Goal: Task Accomplishment & Management: Manage account settings

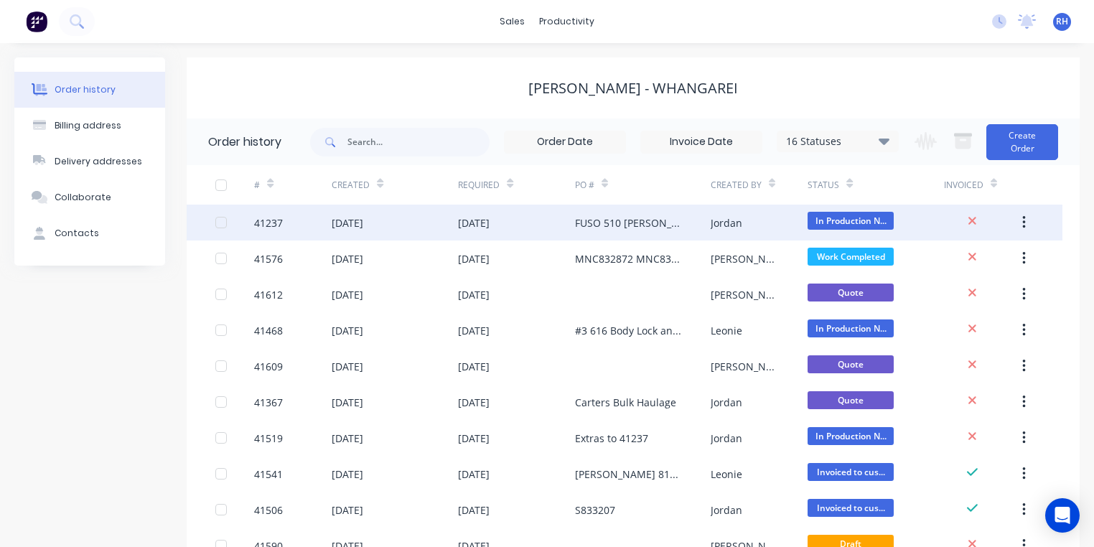
click at [627, 230] on div "FUSO 510 [PERSON_NAME] PO 825751" at bounding box center [643, 223] width 136 height 36
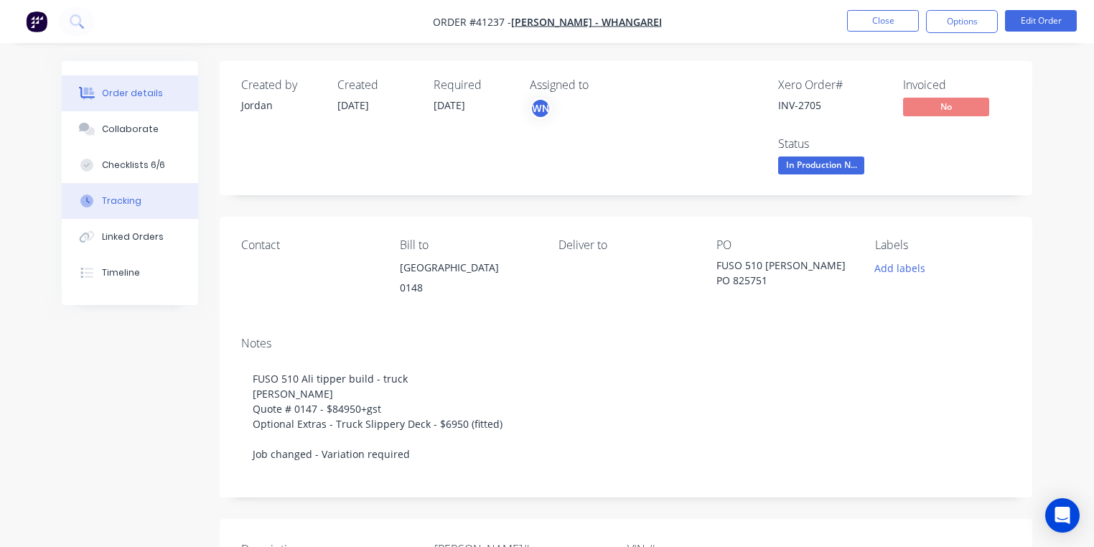
click at [147, 200] on button "Tracking" at bounding box center [130, 201] width 136 height 36
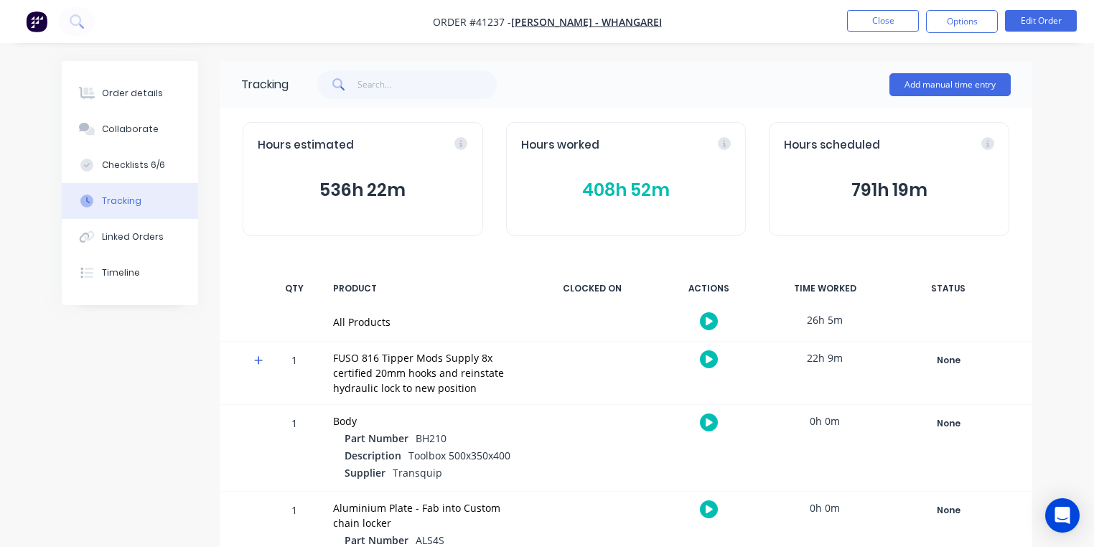
click at [256, 358] on icon at bounding box center [258, 360] width 9 height 10
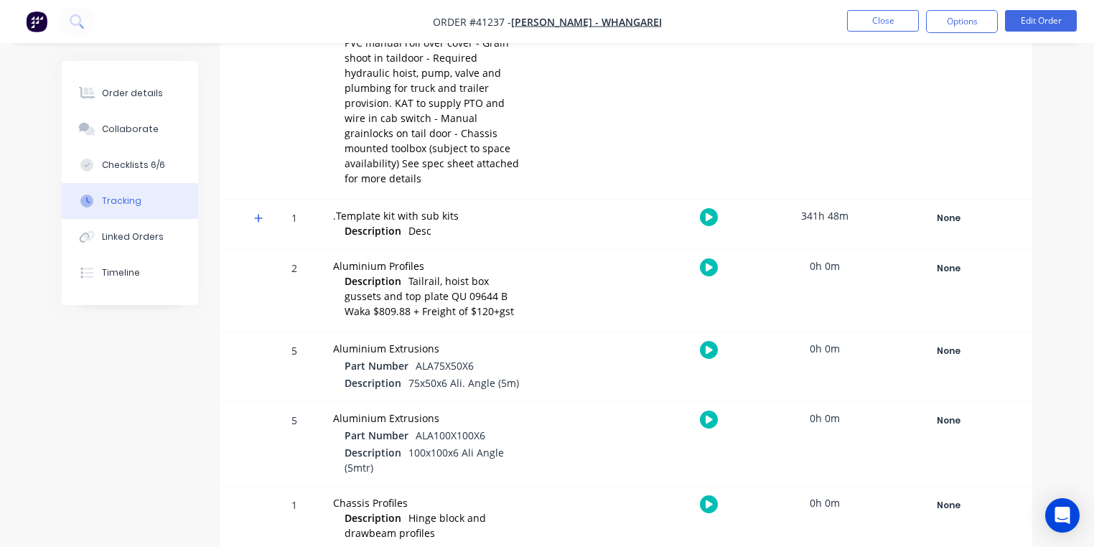
scroll to position [432, 0]
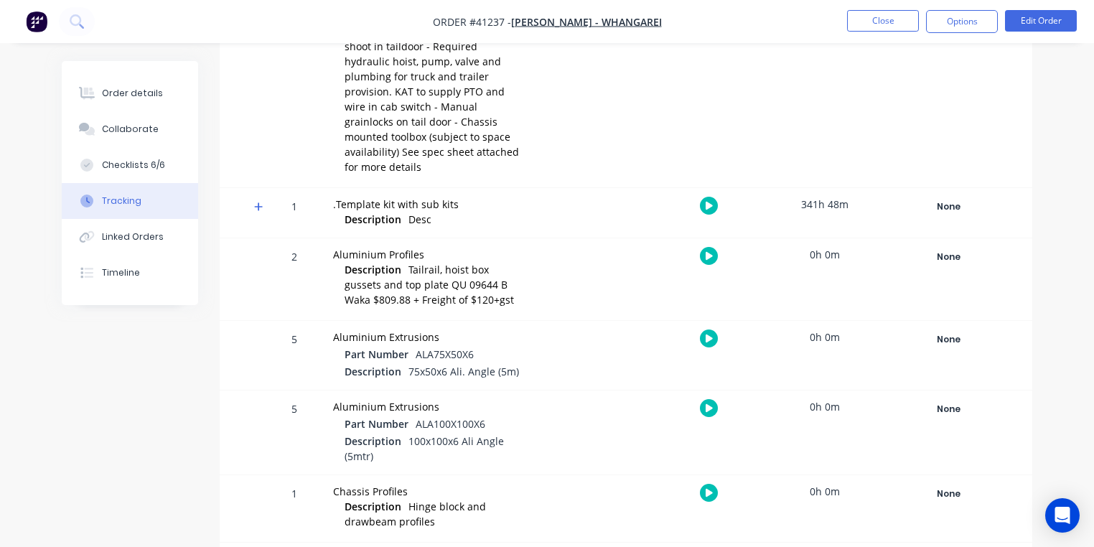
click at [258, 202] on icon at bounding box center [258, 206] width 9 height 9
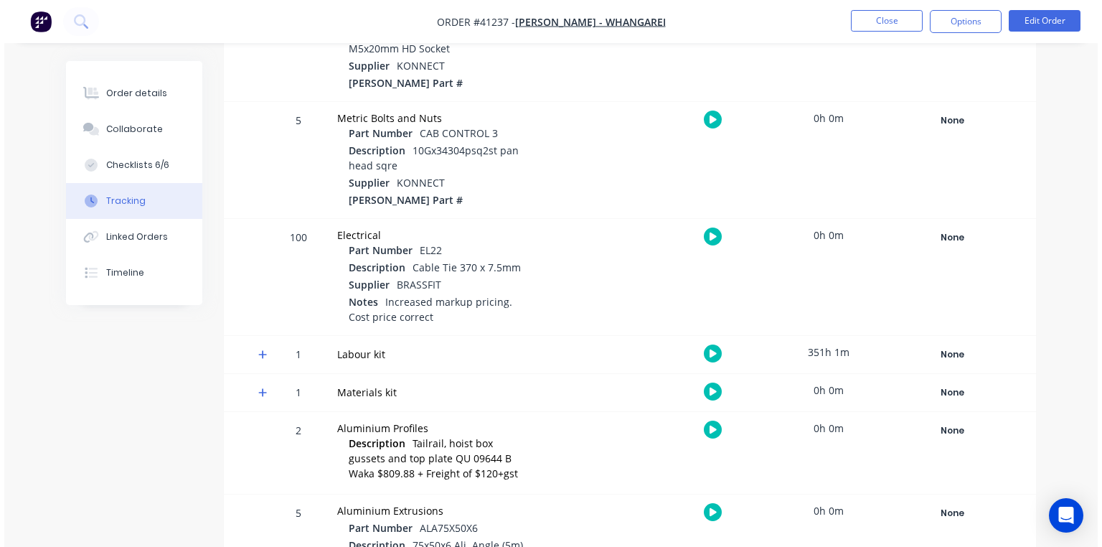
scroll to position [979, 0]
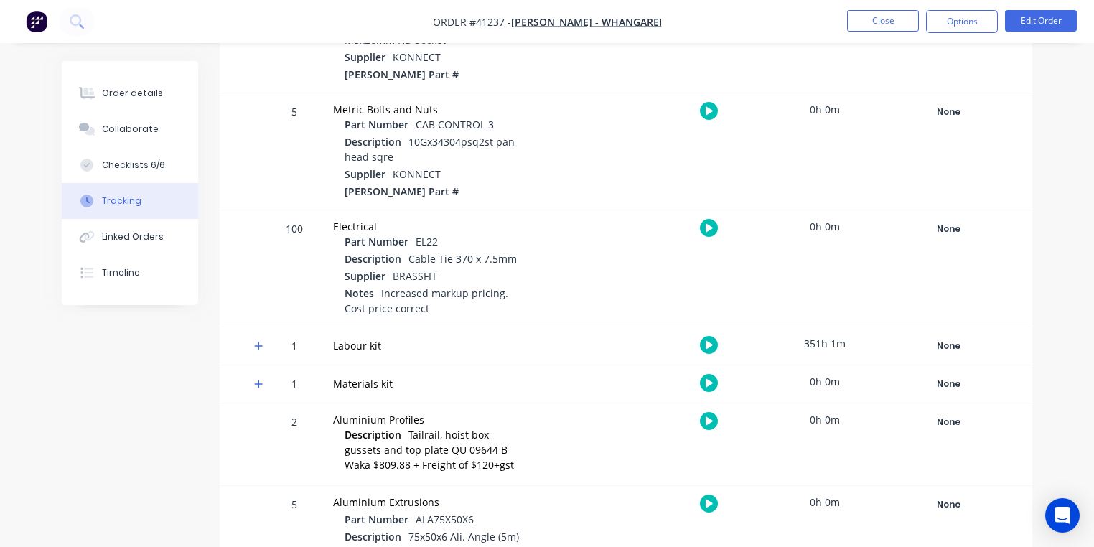
click at [258, 342] on icon at bounding box center [258, 346] width 9 height 9
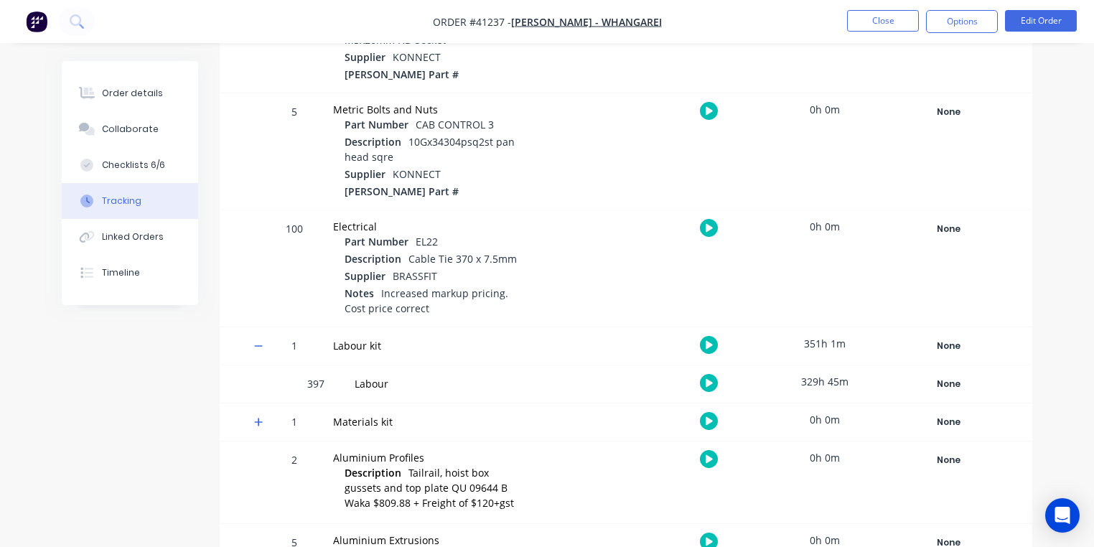
click at [709, 379] on icon "button" at bounding box center [709, 383] width 7 height 8
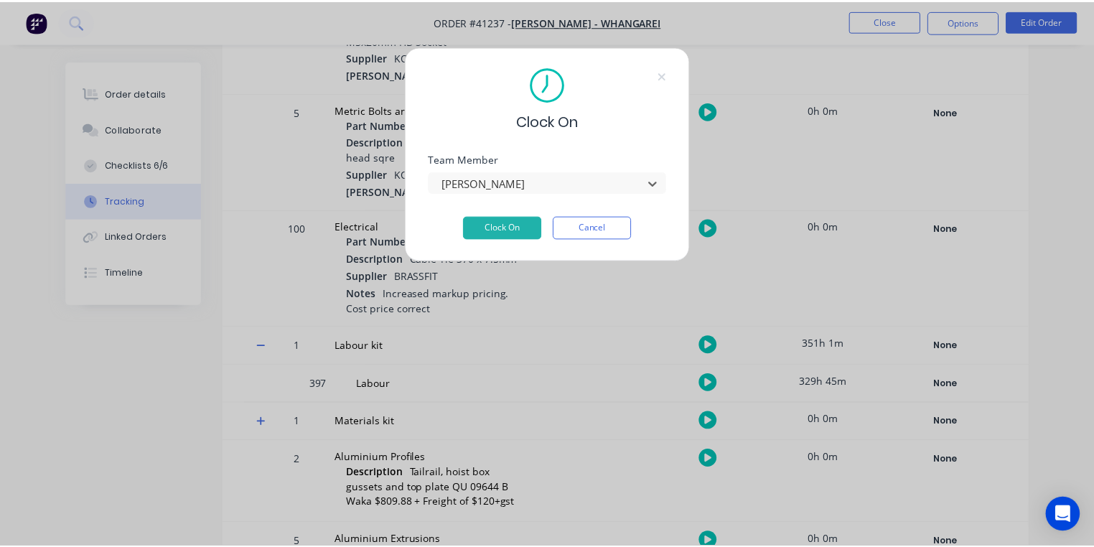
scroll to position [267, 0]
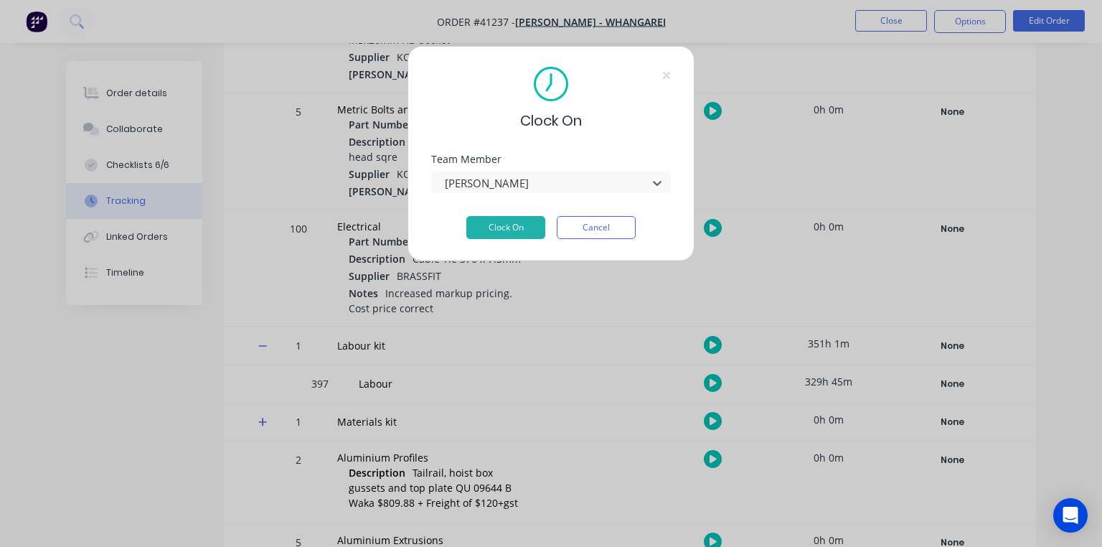
click at [525, 228] on button "Clock On" at bounding box center [506, 227] width 79 height 23
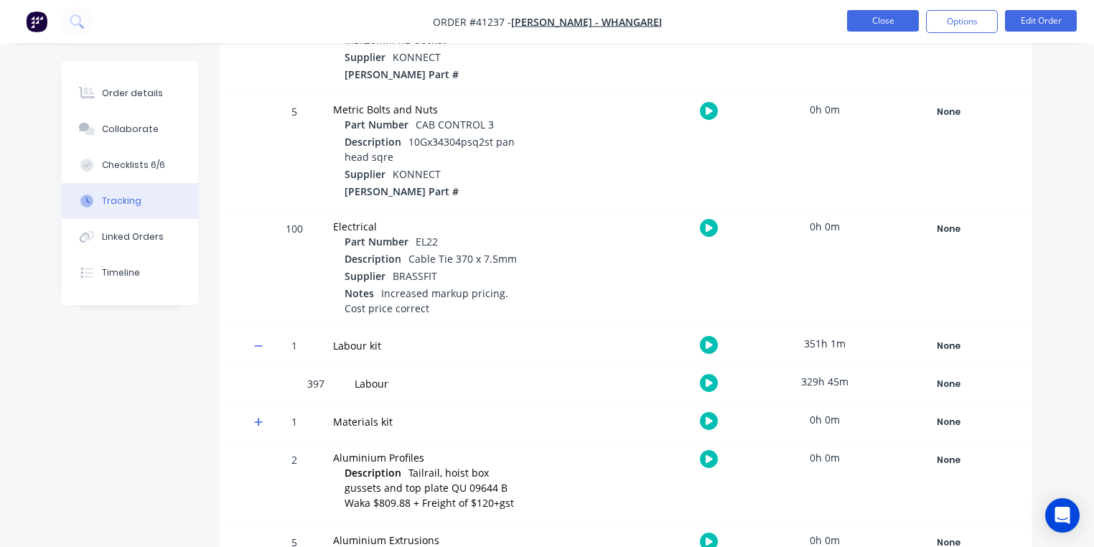
click at [881, 28] on button "Close" at bounding box center [883, 21] width 72 height 22
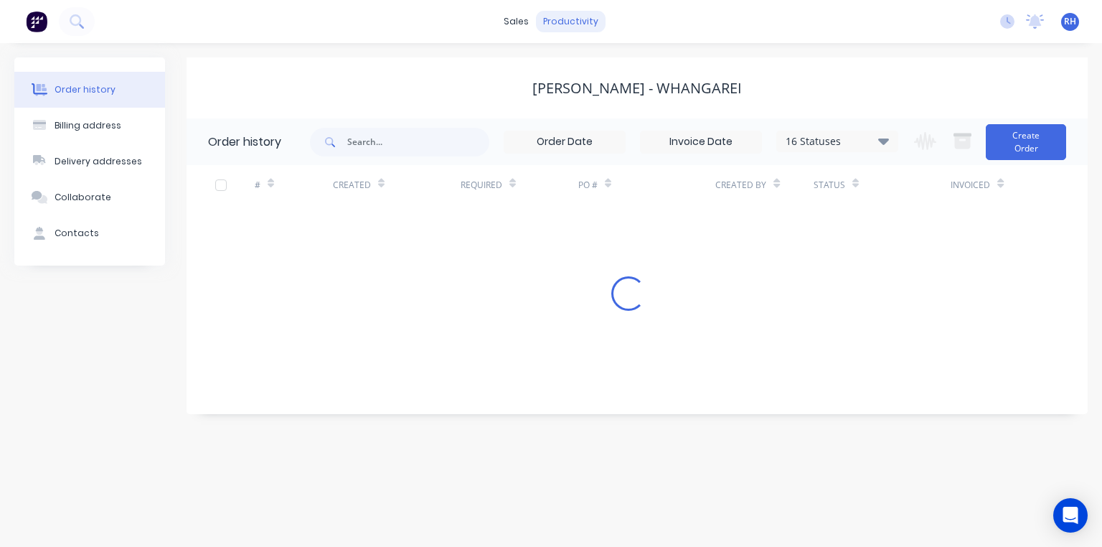
click at [574, 24] on div "productivity" at bounding box center [571, 22] width 70 height 22
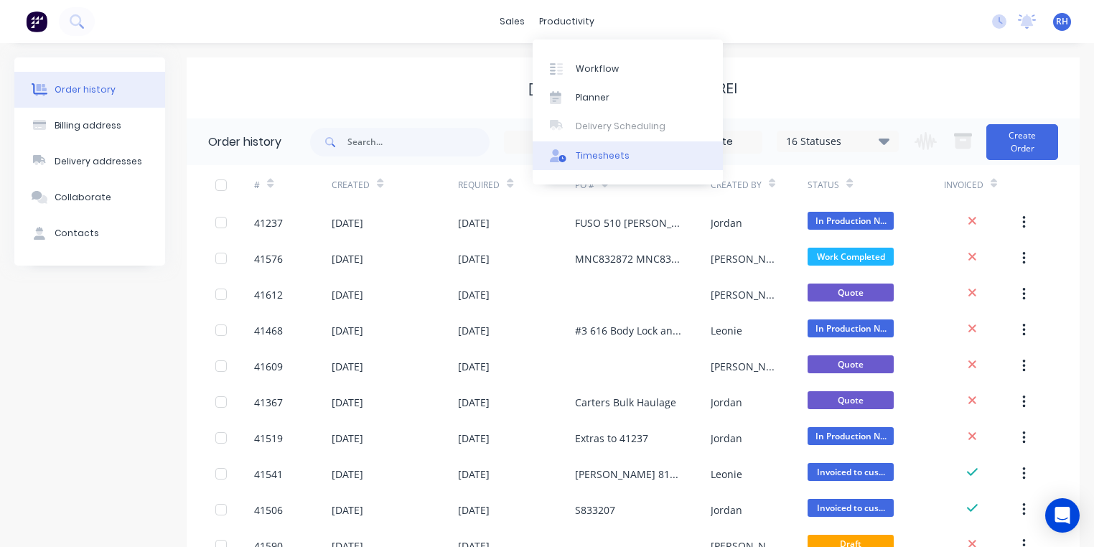
click at [610, 154] on div "Timesheets" at bounding box center [603, 155] width 54 height 13
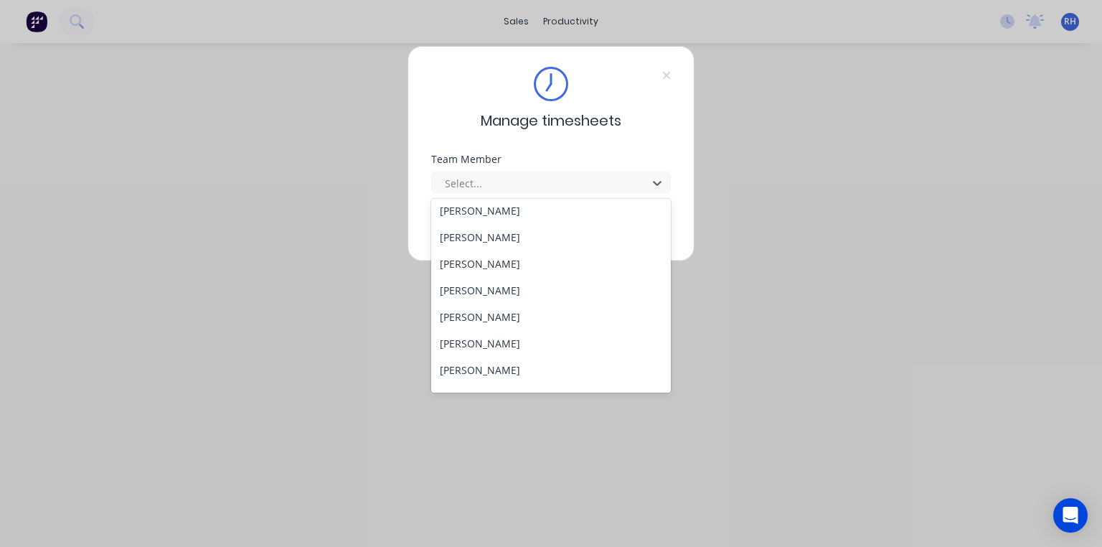
scroll to position [289, 0]
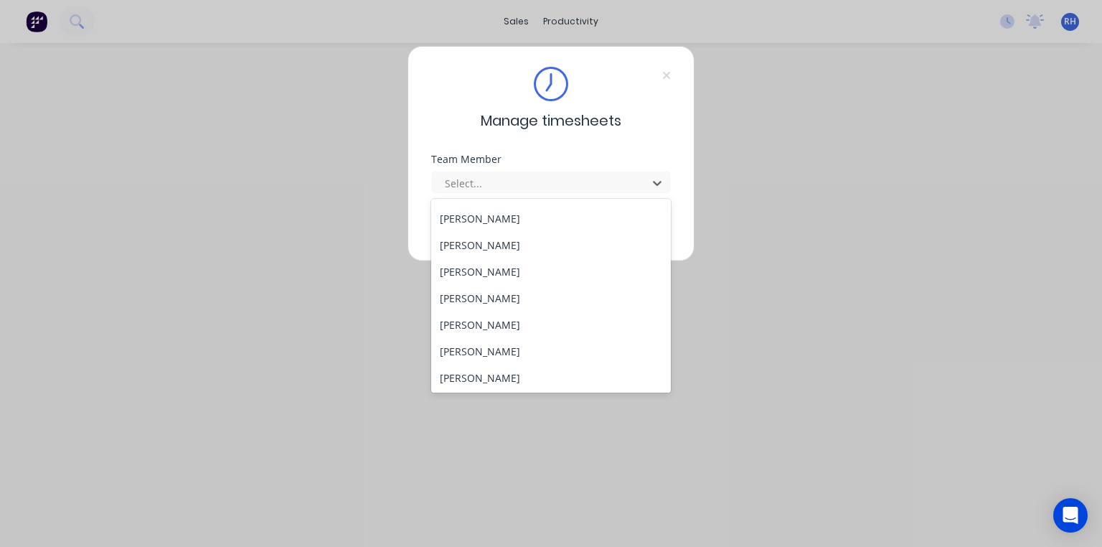
click at [488, 220] on div "[PERSON_NAME]" at bounding box center [551, 218] width 240 height 27
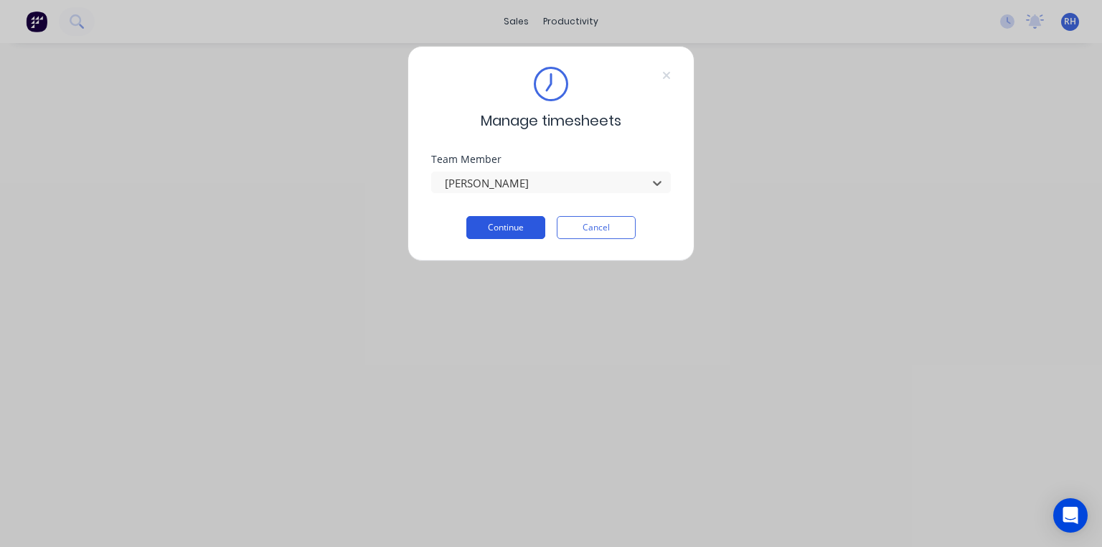
click at [507, 223] on button "Continue" at bounding box center [506, 227] width 79 height 23
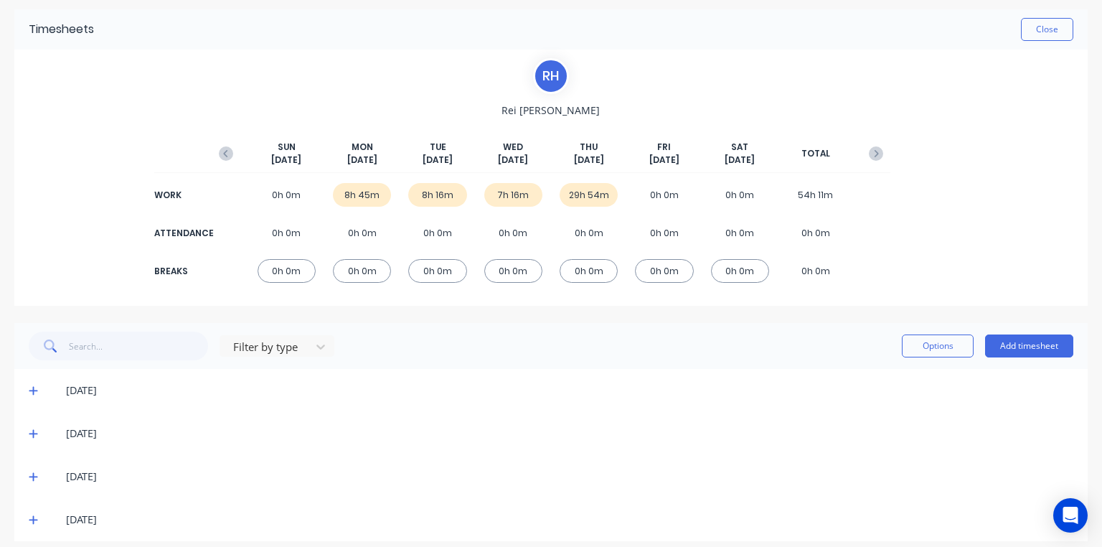
scroll to position [63, 0]
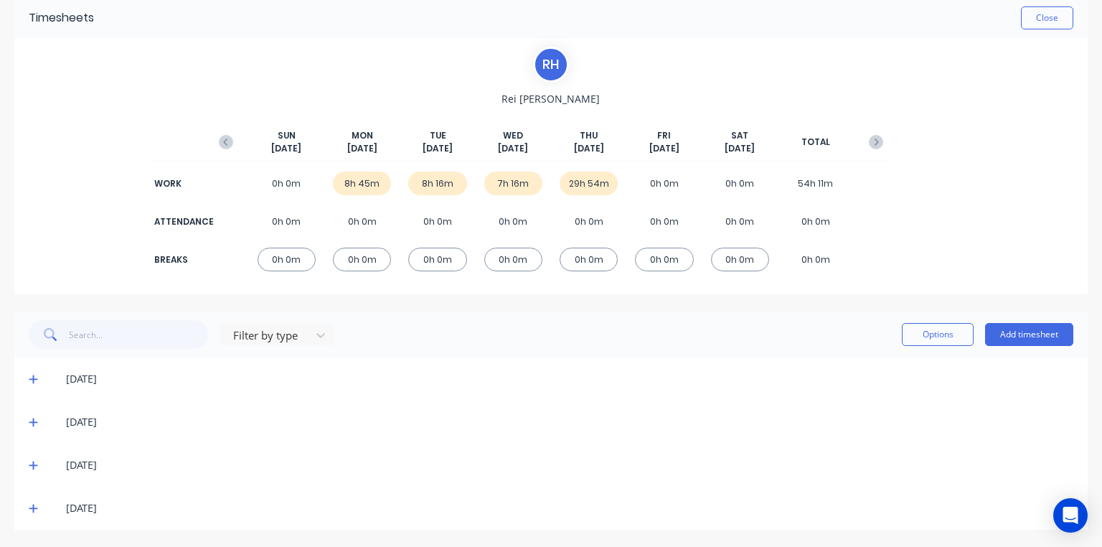
click at [33, 508] on icon at bounding box center [33, 509] width 9 height 9
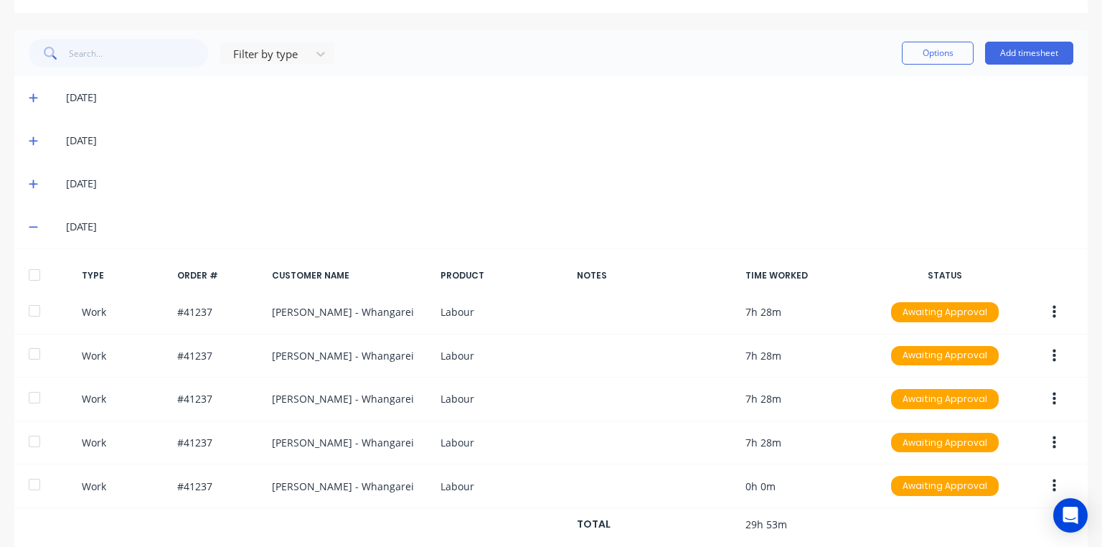
scroll to position [376, 0]
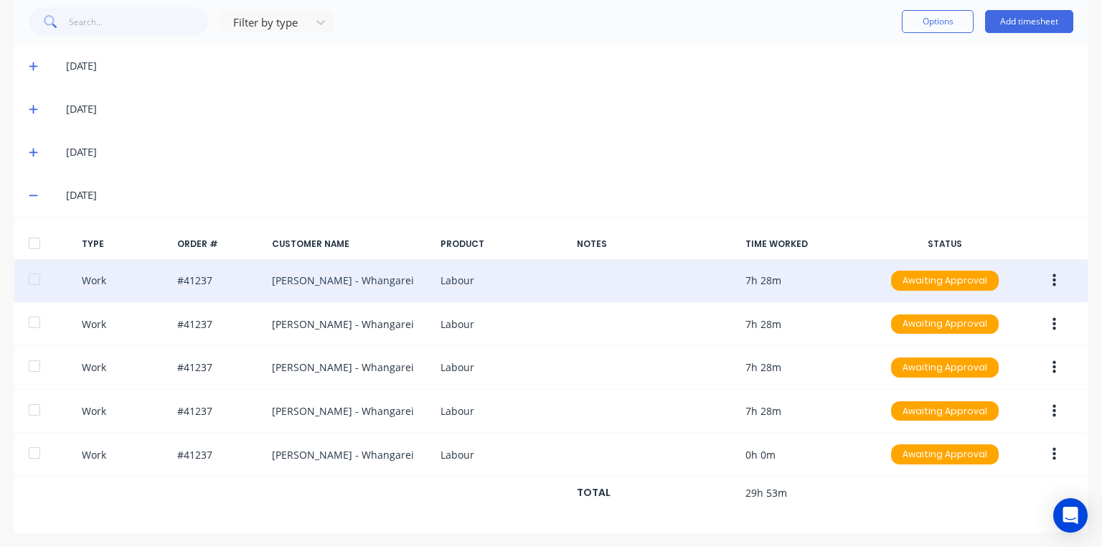
click at [1053, 286] on icon "button" at bounding box center [1055, 281] width 4 height 16
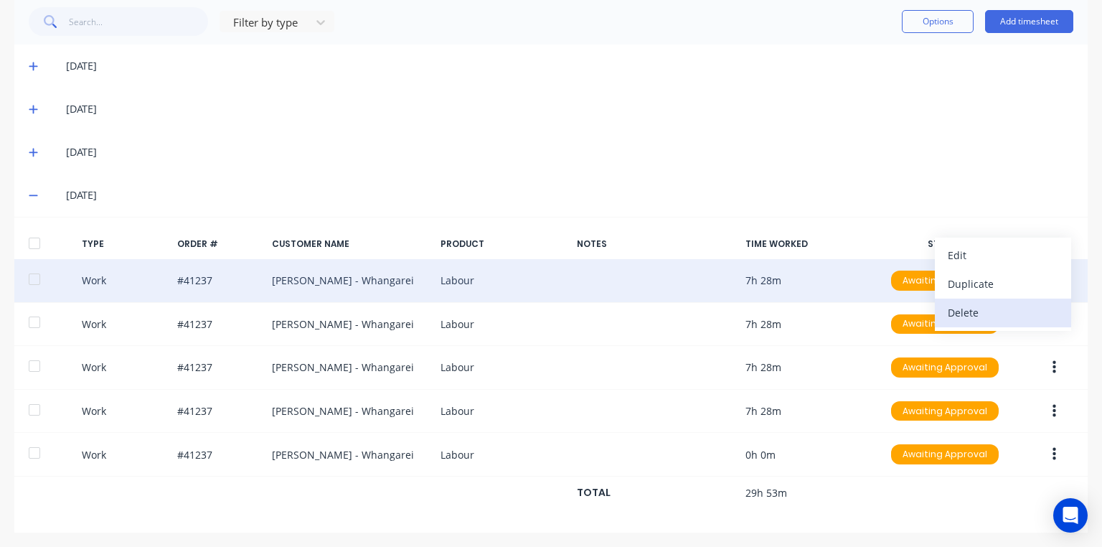
click at [982, 307] on div "Delete" at bounding box center [1003, 312] width 111 height 21
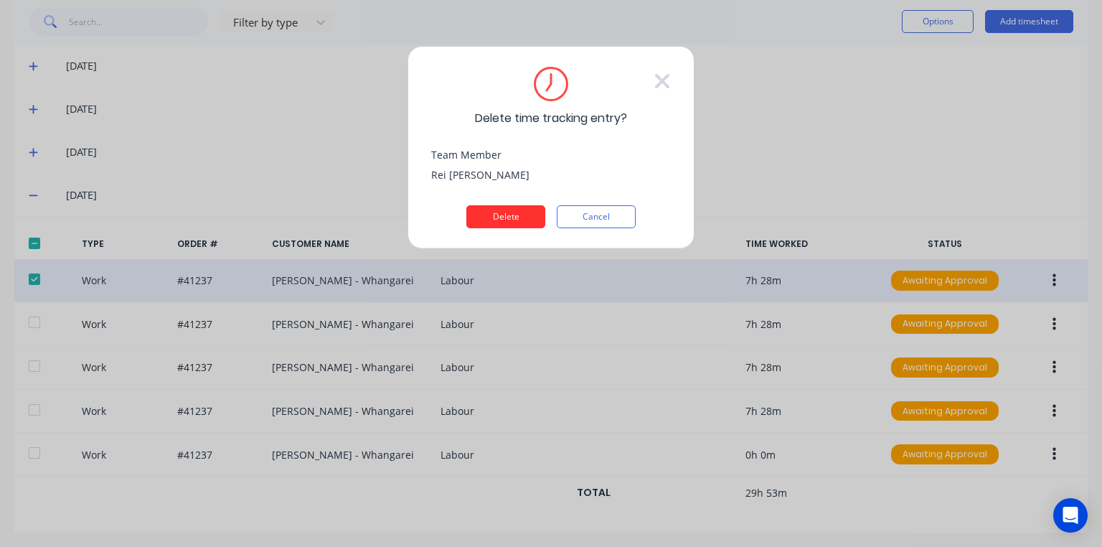
click at [525, 218] on button "Delete" at bounding box center [506, 216] width 79 height 23
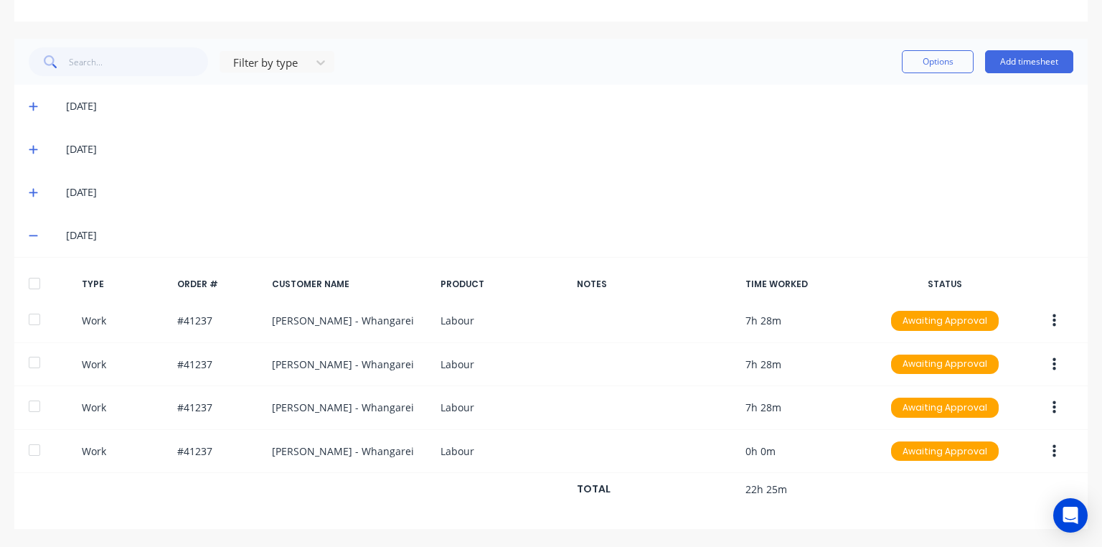
scroll to position [333, 0]
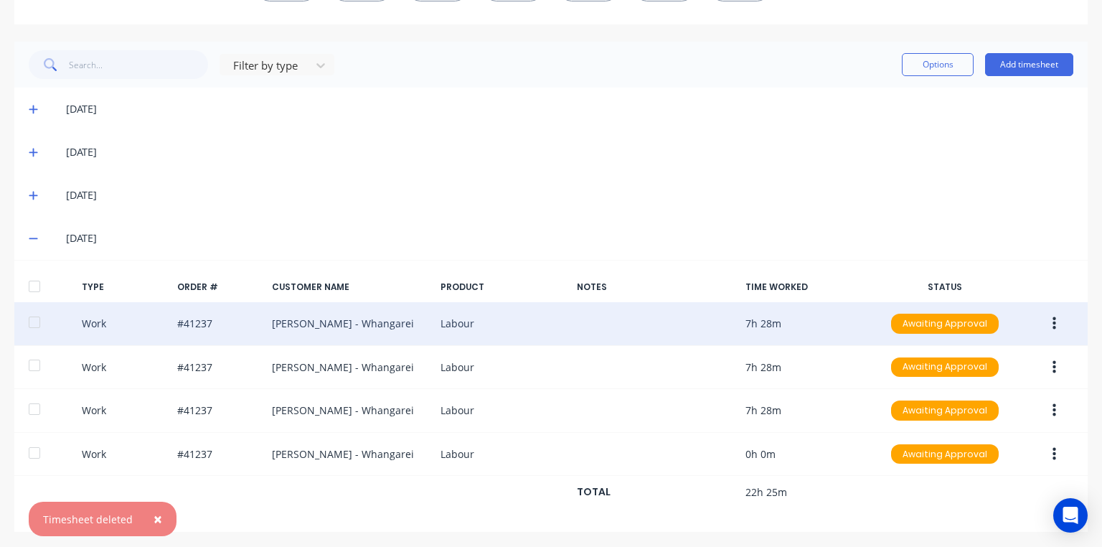
click at [1053, 320] on icon "button" at bounding box center [1055, 324] width 4 height 16
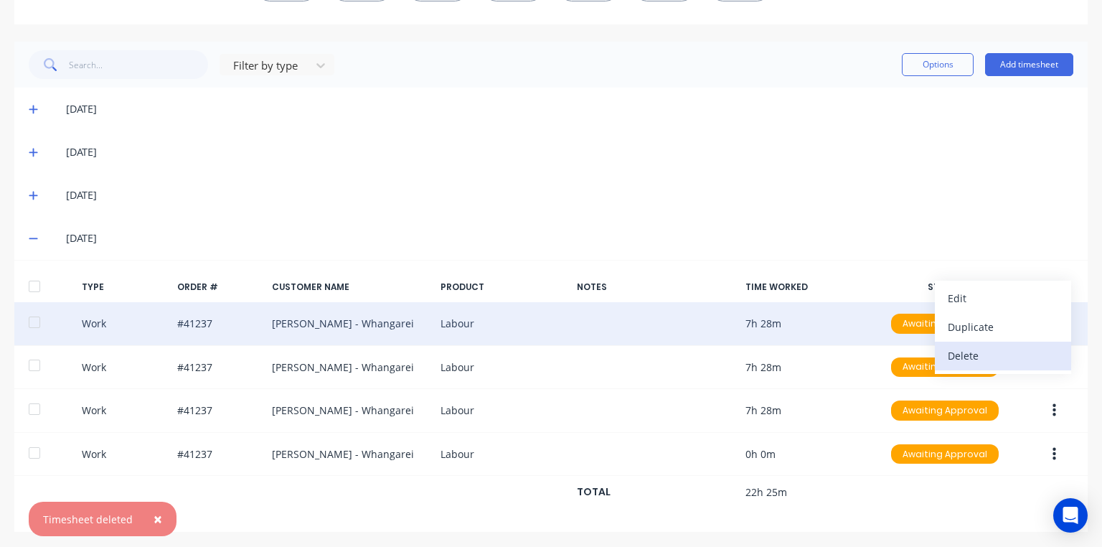
click at [968, 355] on div "Delete" at bounding box center [1003, 355] width 111 height 21
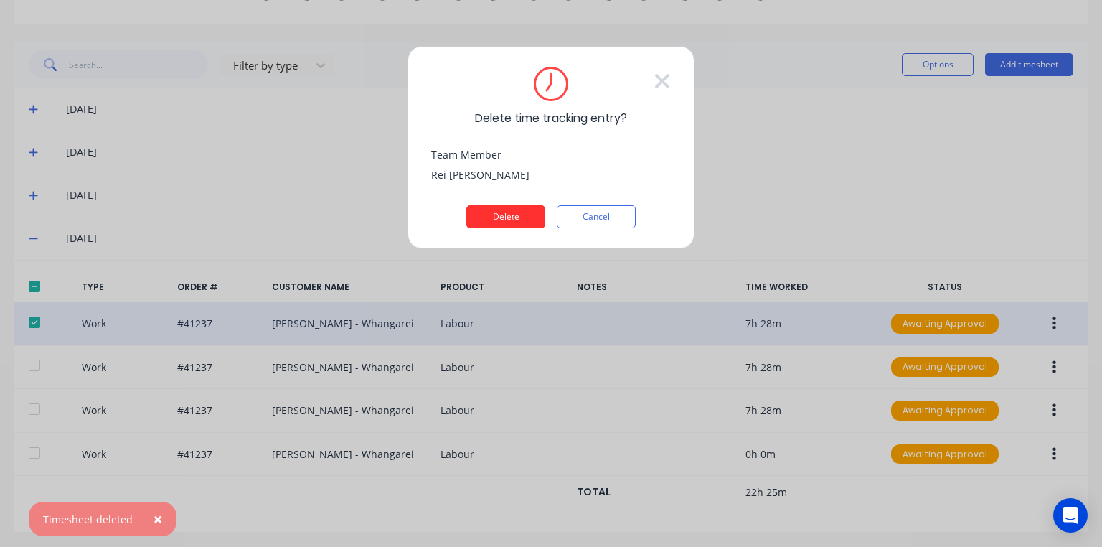
click at [520, 215] on button "Delete" at bounding box center [506, 216] width 79 height 23
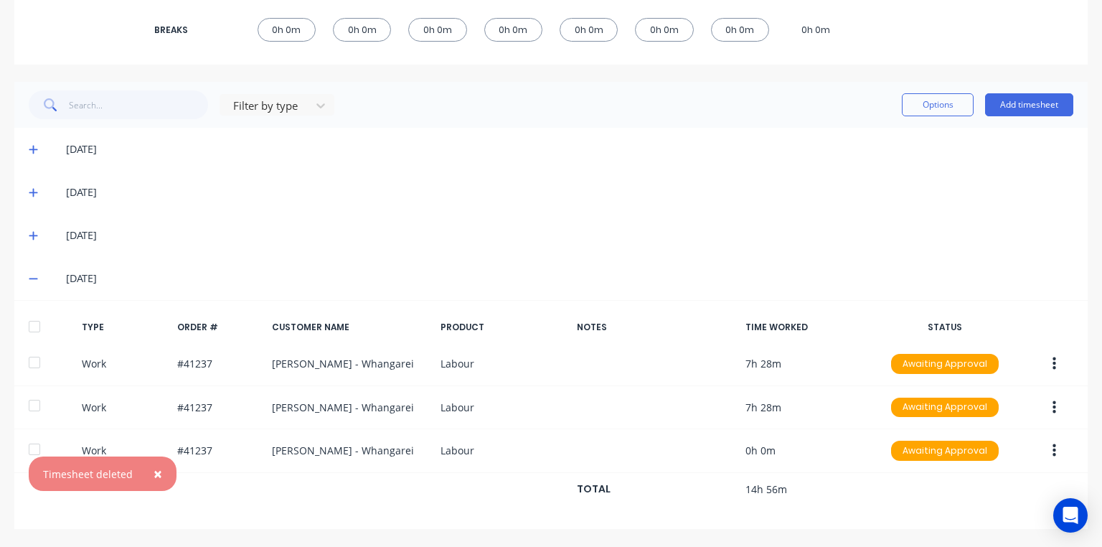
scroll to position [290, 0]
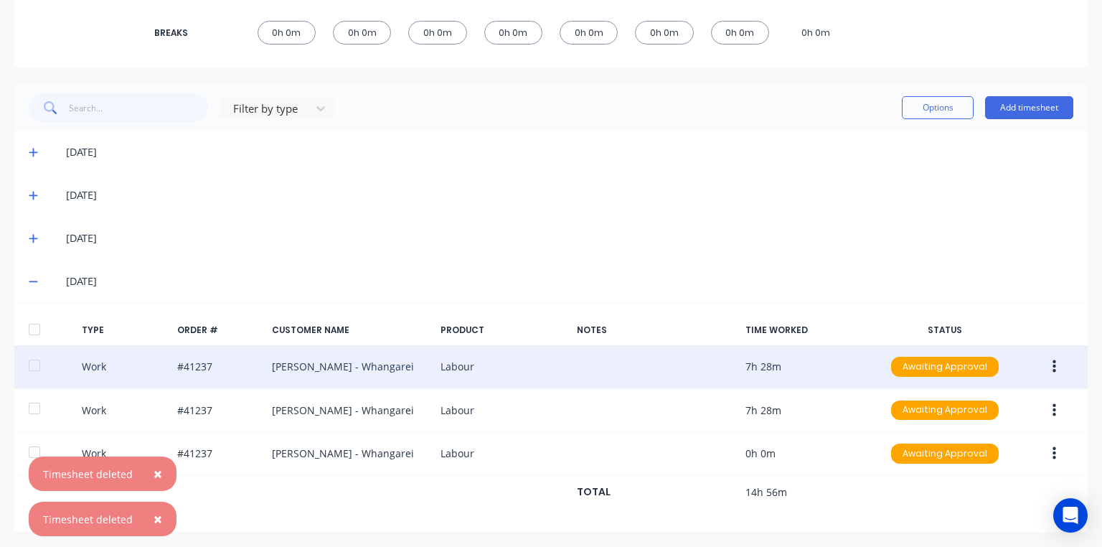
click at [1043, 365] on button "button" at bounding box center [1055, 367] width 34 height 26
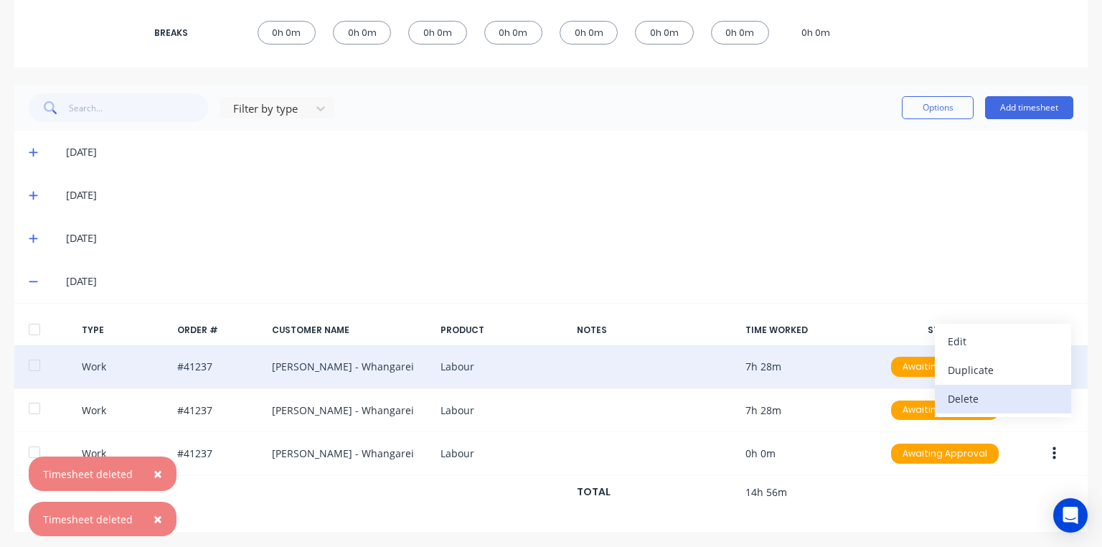
click at [972, 400] on div "Delete" at bounding box center [1003, 398] width 111 height 21
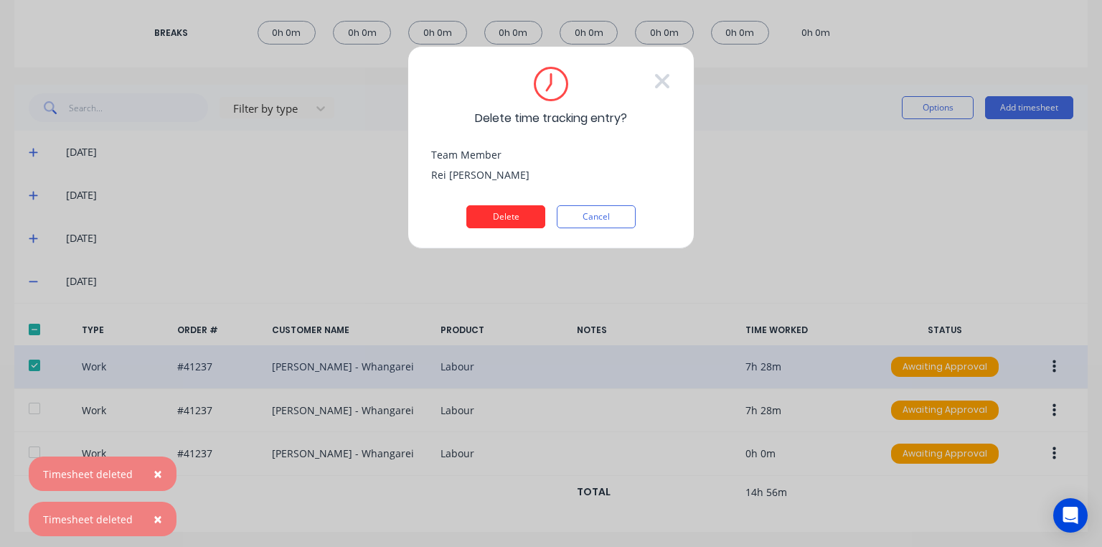
click at [513, 220] on button "Delete" at bounding box center [506, 216] width 79 height 23
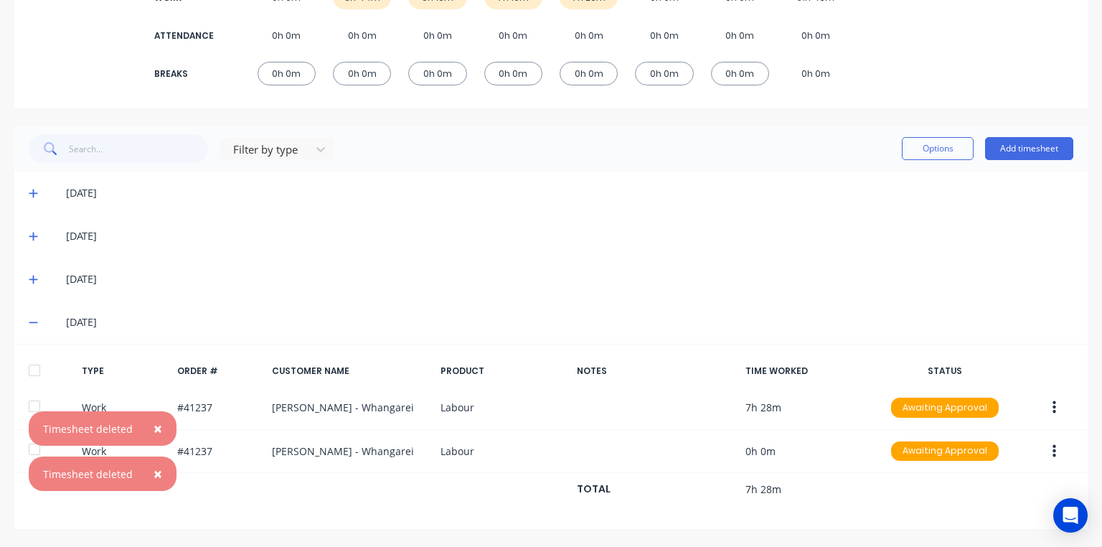
scroll to position [247, 0]
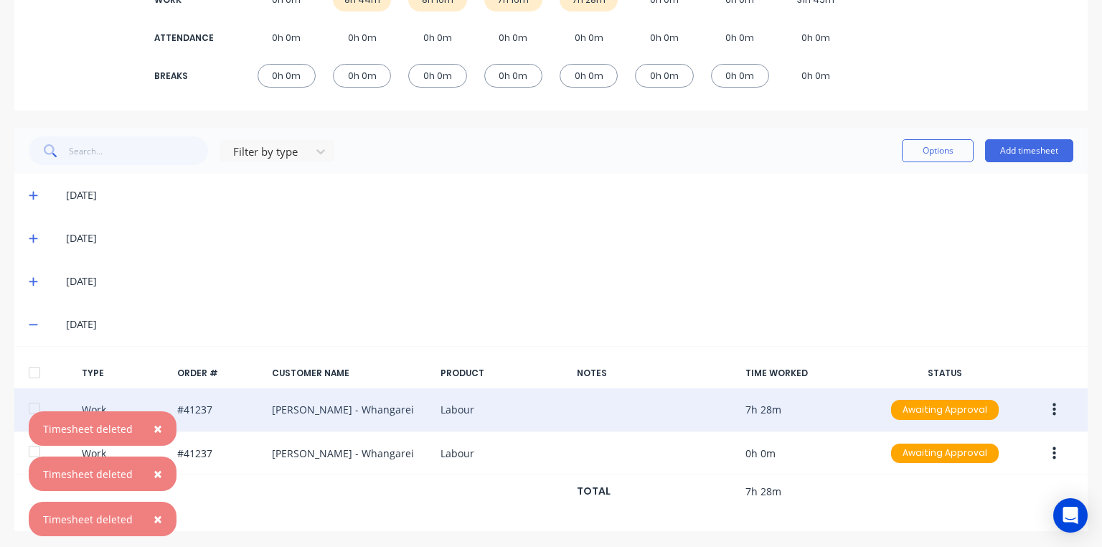
click at [1052, 416] on button "button" at bounding box center [1055, 410] width 34 height 26
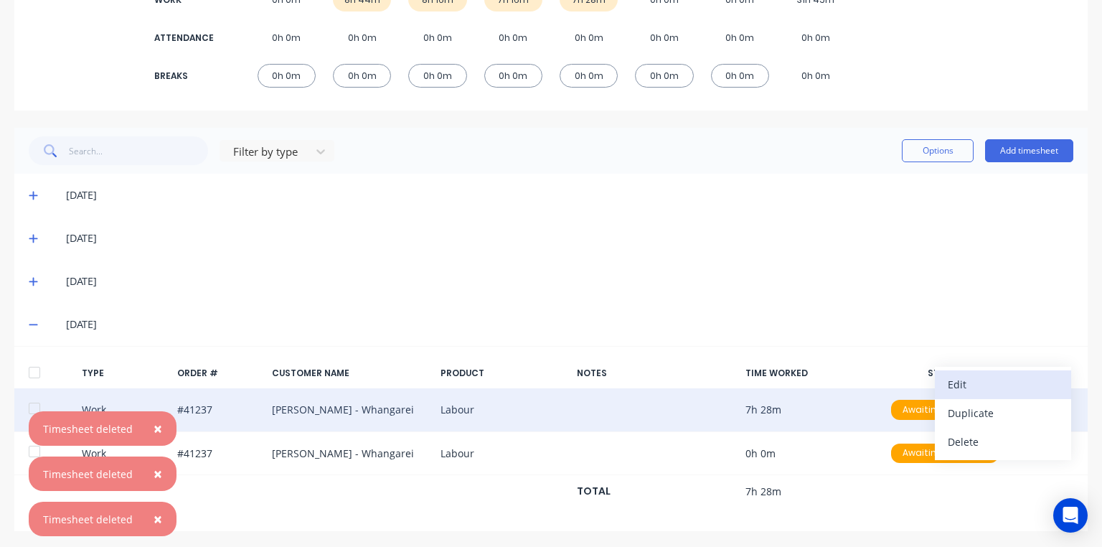
click at [966, 378] on div "Edit" at bounding box center [1003, 384] width 111 height 21
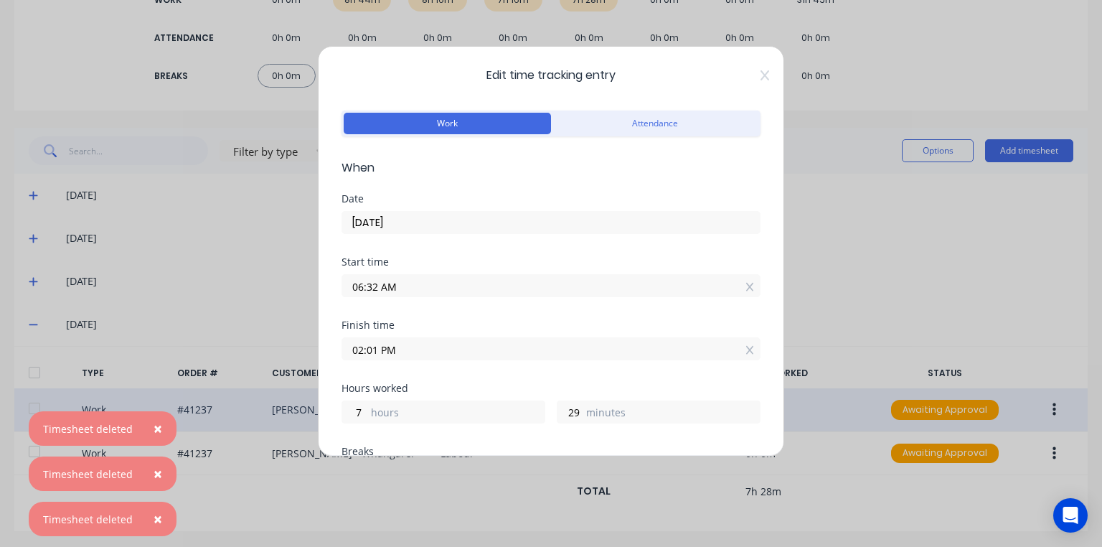
click at [373, 284] on input "06:32 AM" at bounding box center [551, 286] width 418 height 22
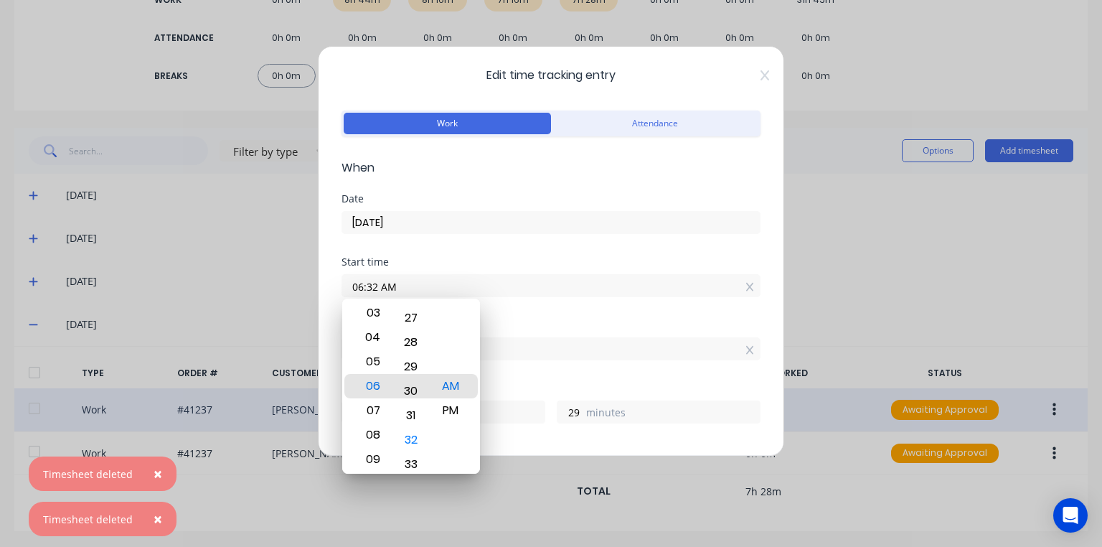
type input "06:30 AM"
type input "31"
click at [495, 253] on div "Date [DATE]" at bounding box center [551, 225] width 419 height 63
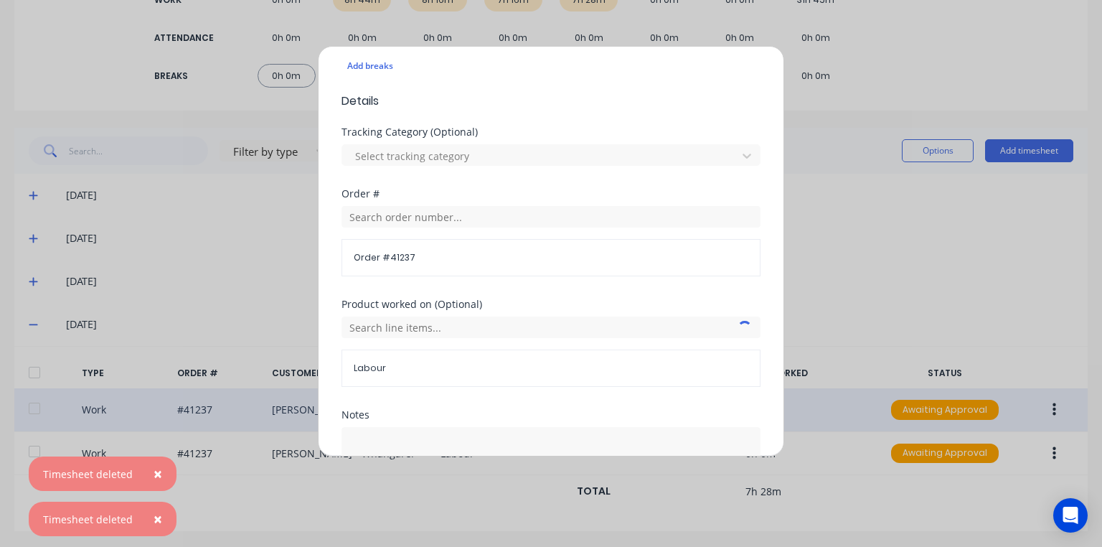
scroll to position [523, 0]
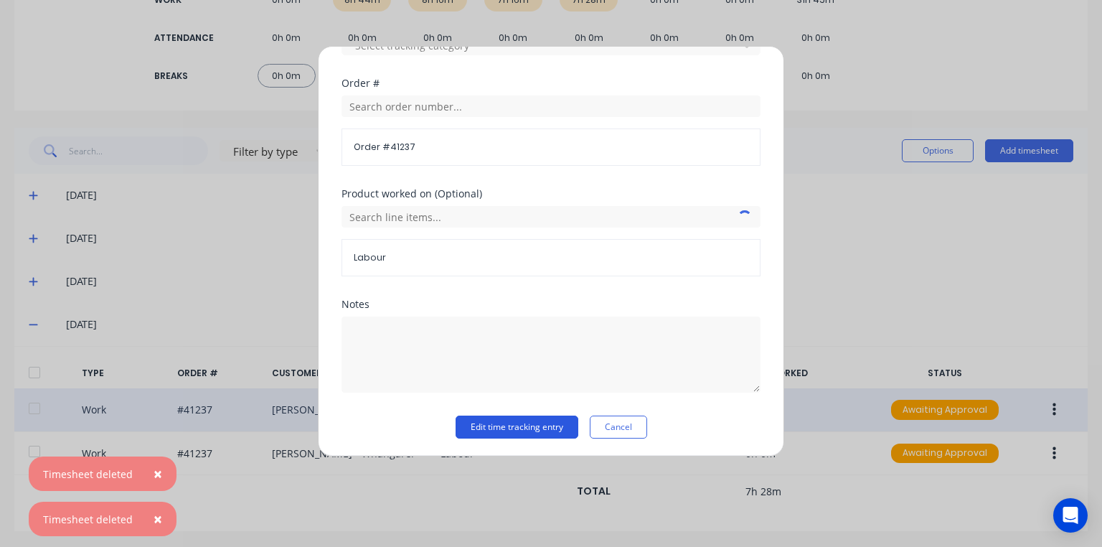
click at [536, 426] on button "Edit time tracking entry" at bounding box center [517, 427] width 123 height 23
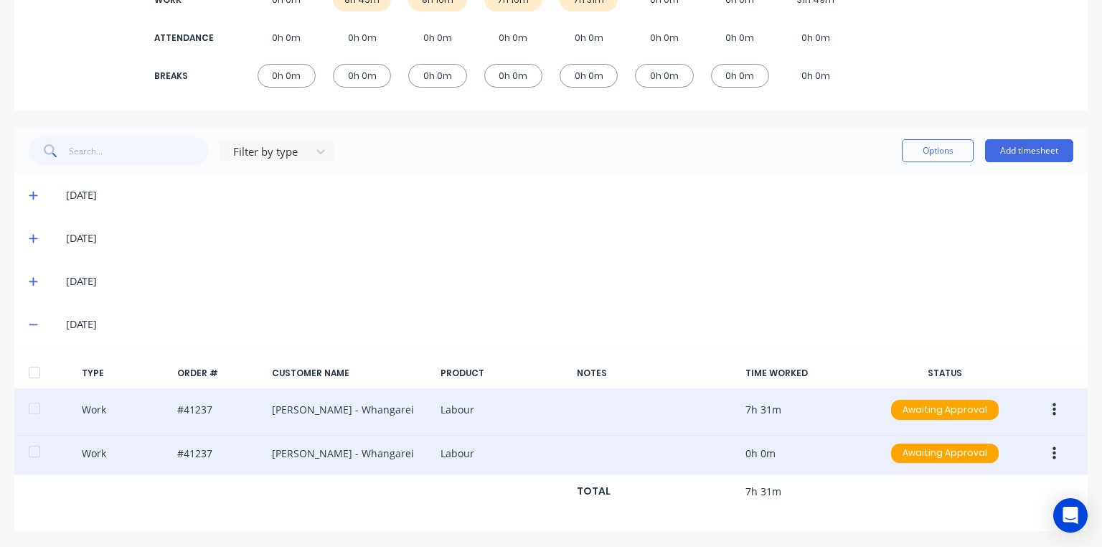
click at [1043, 462] on button "button" at bounding box center [1055, 454] width 34 height 26
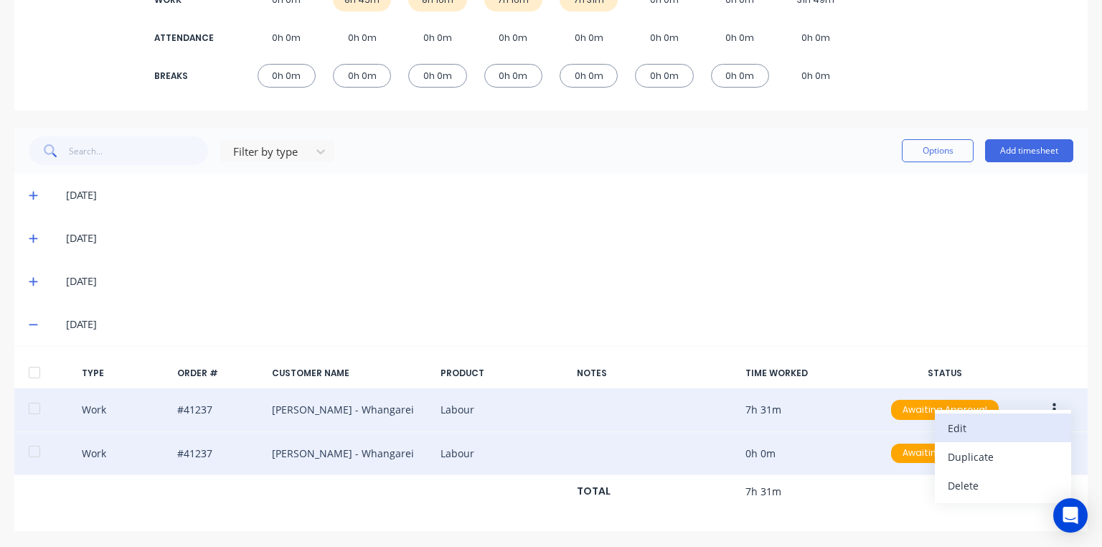
click at [956, 423] on div "Edit" at bounding box center [1003, 428] width 111 height 21
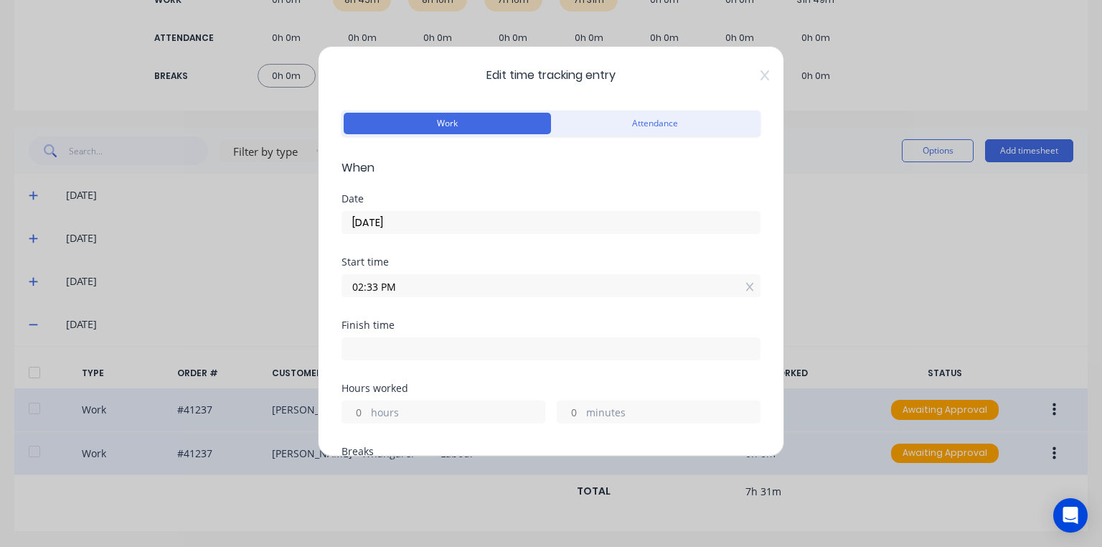
click at [376, 287] on input "02:33 PM" at bounding box center [551, 286] width 418 height 22
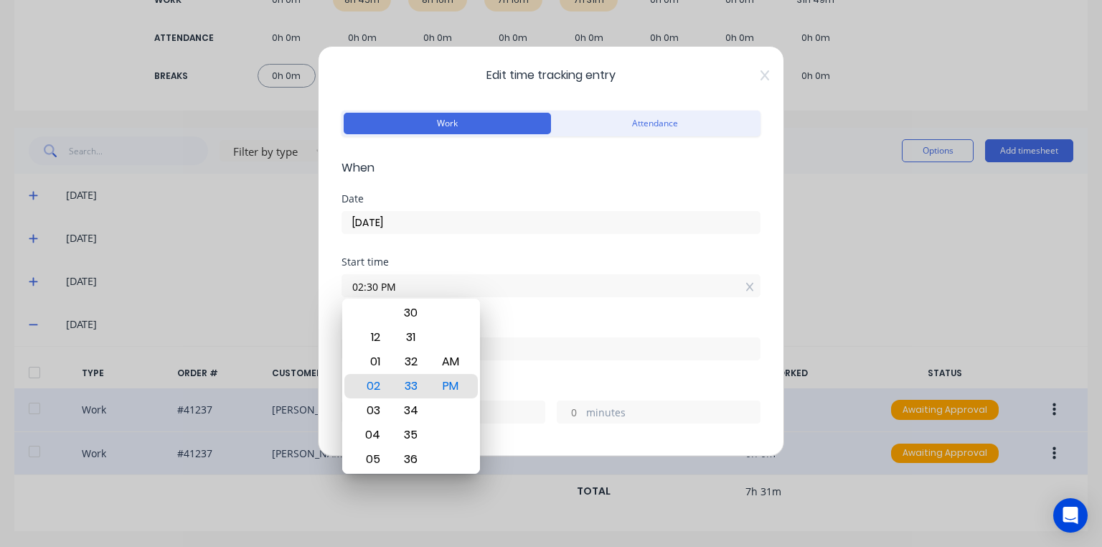
type input "02:30 PM"
click at [500, 250] on div "Date [DATE]" at bounding box center [551, 225] width 419 height 63
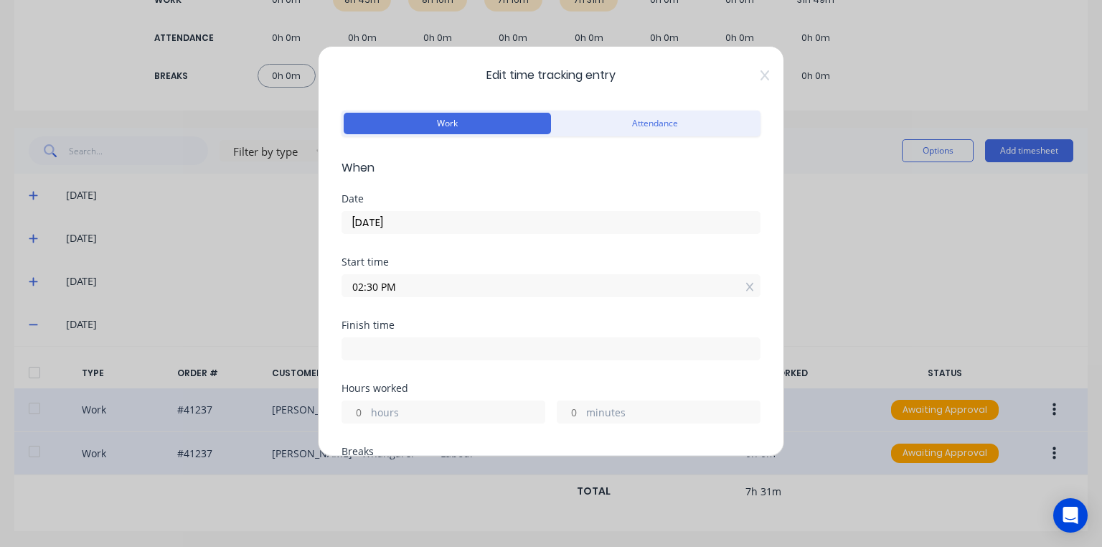
click at [400, 350] on input at bounding box center [551, 349] width 418 height 22
type input "02:34 PM"
type input "0"
type input "4"
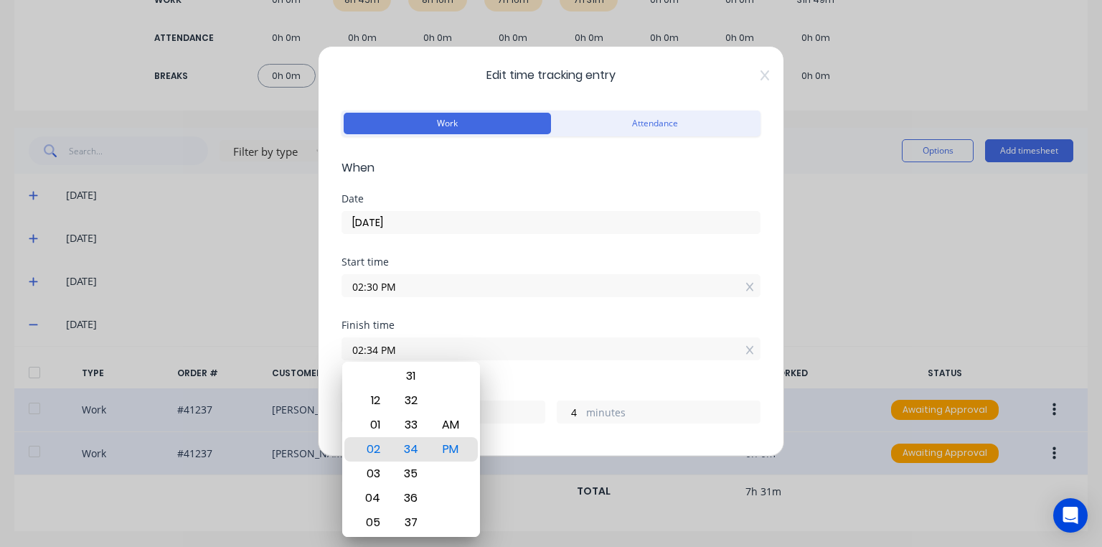
click at [379, 474] on div "03" at bounding box center [371, 474] width 35 height 24
type input "03:34 PM"
type input "1"
type input "03:31 PM"
type input "1"
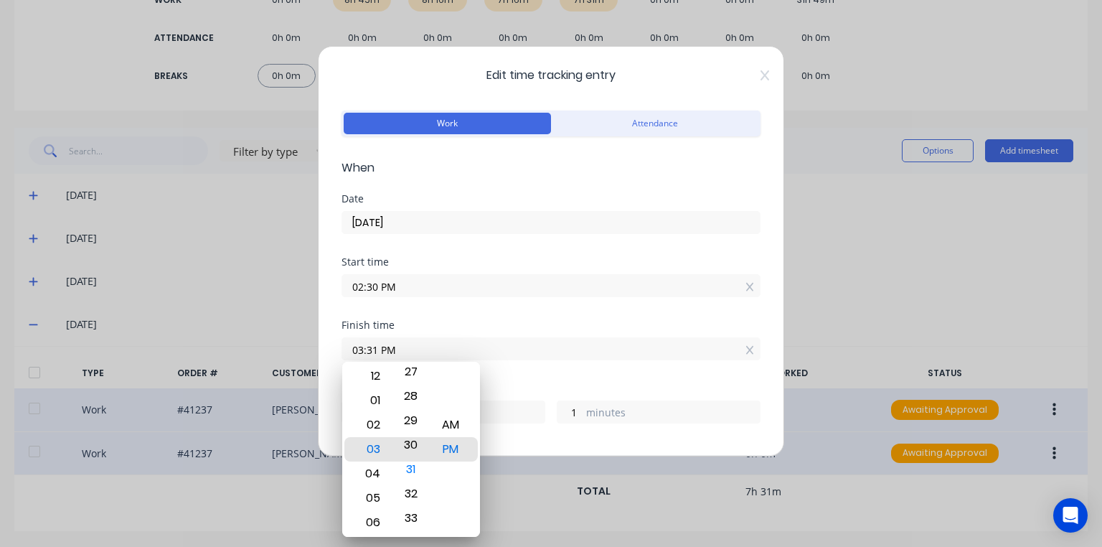
type input "03:30 PM"
type input "0"
click at [487, 317] on div "Start time 02:30 PM" at bounding box center [551, 288] width 419 height 63
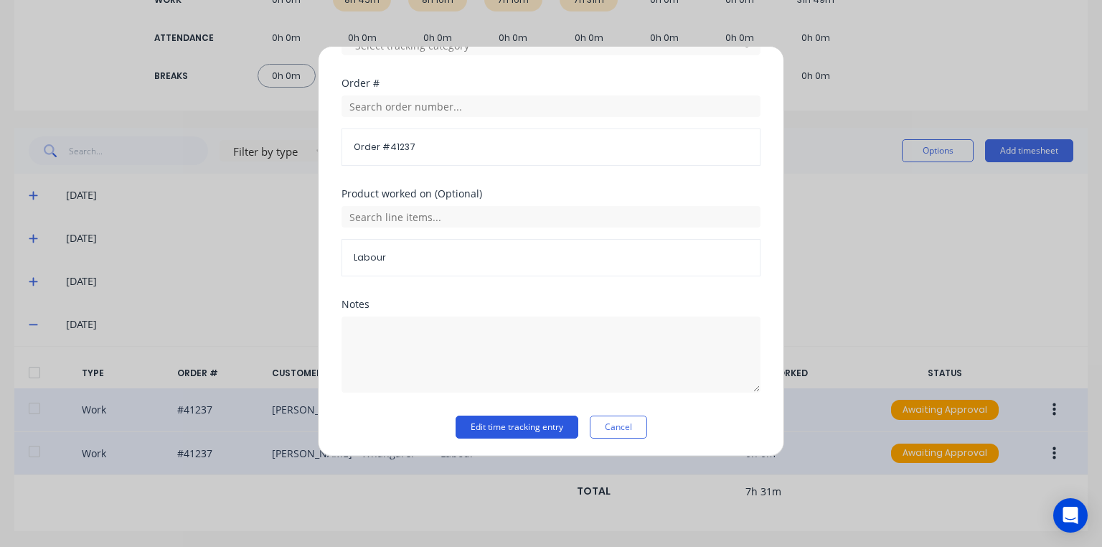
click at [500, 423] on button "Edit time tracking entry" at bounding box center [517, 427] width 123 height 23
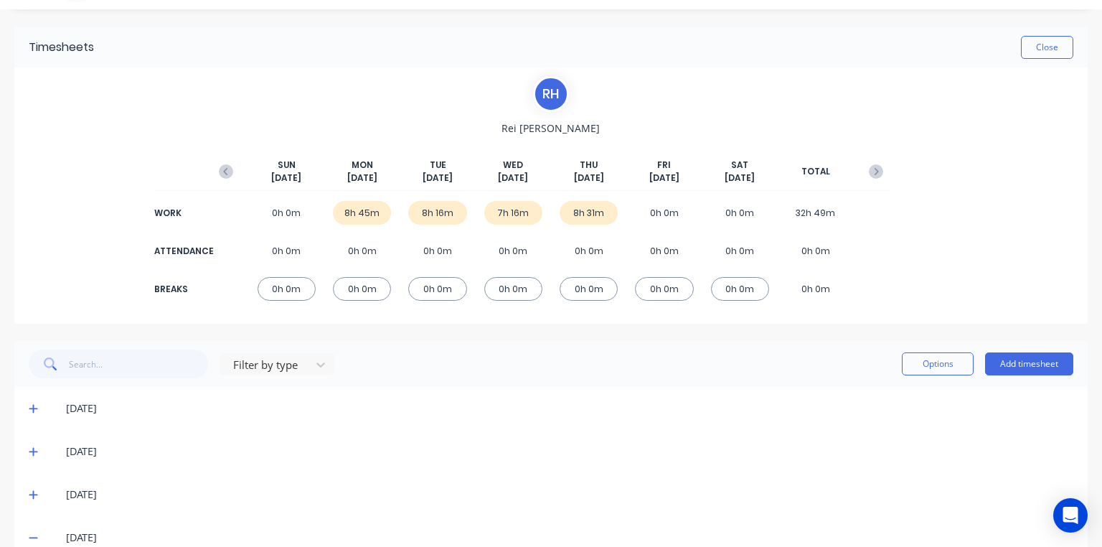
scroll to position [32, 0]
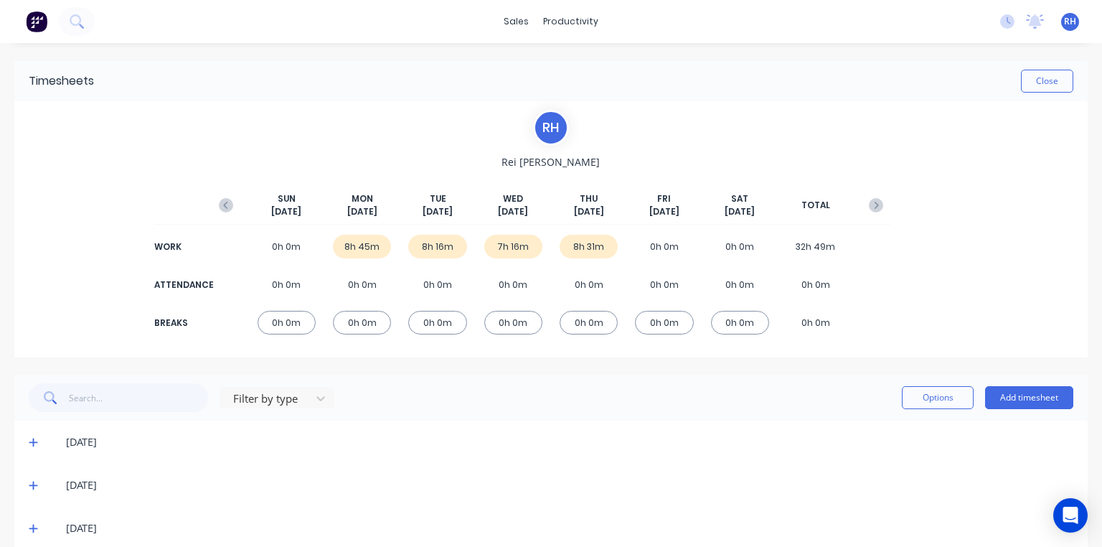
click at [39, 20] on img at bounding box center [37, 22] width 22 height 22
